Goal: Obtain resource: Obtain resource

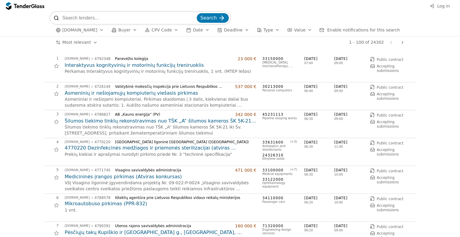
click at [112, 18] on input "search" at bounding box center [128, 18] width 133 height 12
type input "kietieji baldai"
click at [197, 13] on button "Search" at bounding box center [213, 18] width 32 height 10
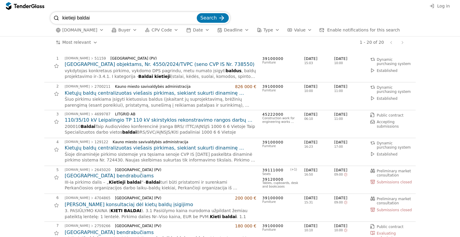
click at [125, 30] on button "Buyer" at bounding box center [124, 29] width 30 height 7
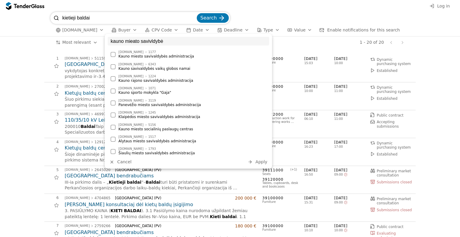
type input "kauno mieato savivldybė"
click at [131, 54] on div "[DOMAIN_NAME]" at bounding box center [131, 52] width 25 height 3
click at [254, 163] on button "Apply" at bounding box center [257, 161] width 23 height 7
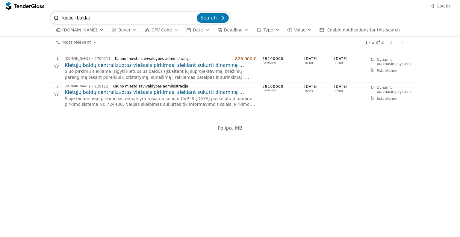
click at [230, 66] on h2 "Kietųjų baldų centralizuotas viešasis pirkimas, siekiant sukurti dinaminę pirki…" at bounding box center [161, 65] width 192 height 7
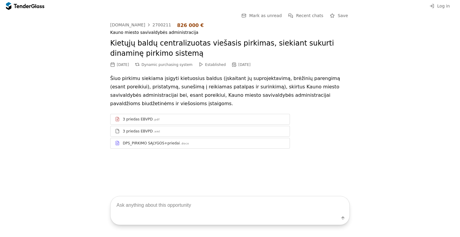
click at [158, 139] on div "DPS_PIRKIMO SĄLYGOS+priedai .docx" at bounding box center [200, 142] width 179 height 7
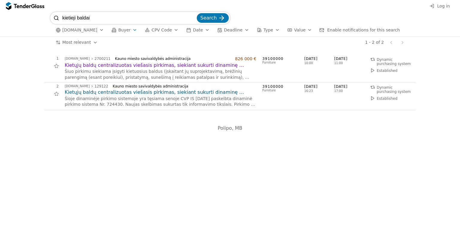
click at [159, 62] on h2 "Kietųjų baldų centralizuotas viešasis pirkimas, siekiant sukurti dinaminę pirki…" at bounding box center [161, 65] width 192 height 7
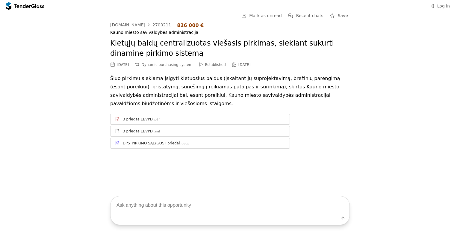
click at [147, 141] on div "DPS_PIRKIMO SĄLYGOS+priedai" at bounding box center [151, 143] width 57 height 5
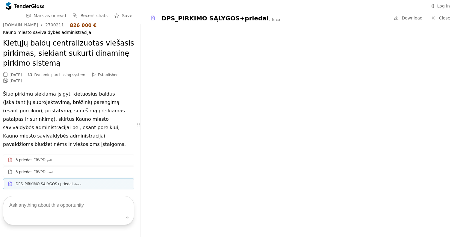
click at [460, 63] on div at bounding box center [300, 130] width 320 height 213
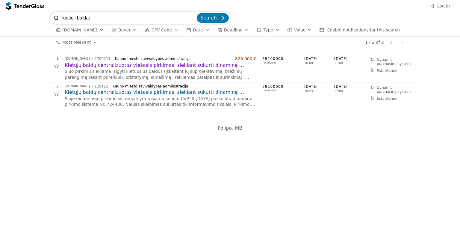
click at [129, 64] on h2 "Kietųjų baldų centralizuotas viešasis pirkimas, siekiant sukurti dinaminę pirki…" at bounding box center [161, 65] width 192 height 7
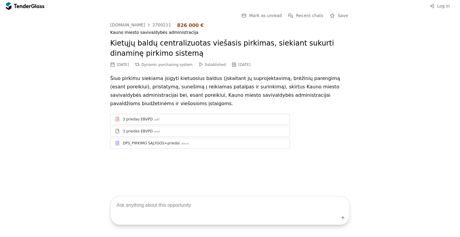
click at [131, 117] on div "3 priedas EBVPD" at bounding box center [138, 119] width 30 height 5
